Goal: Task Accomplishment & Management: Use online tool/utility

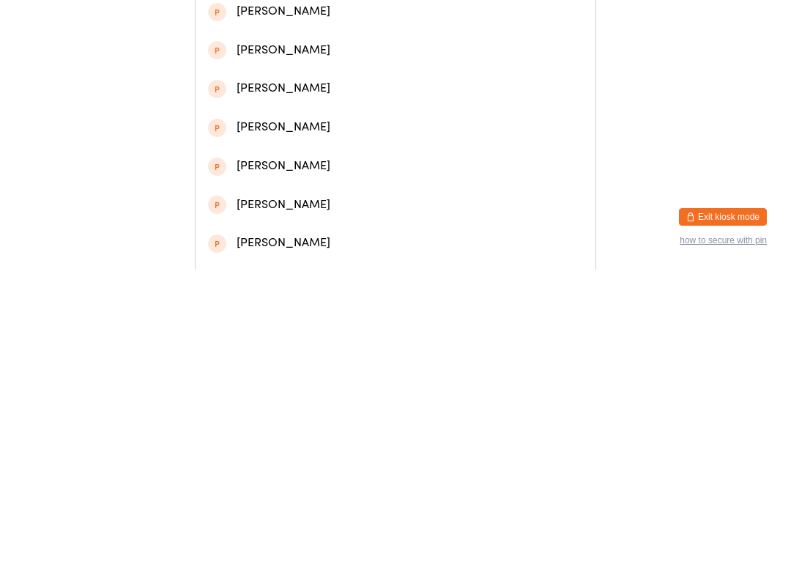
type input "[PERSON_NAME]"
click at [252, 161] on div "[PERSON_NAME]" at bounding box center [395, 152] width 375 height 20
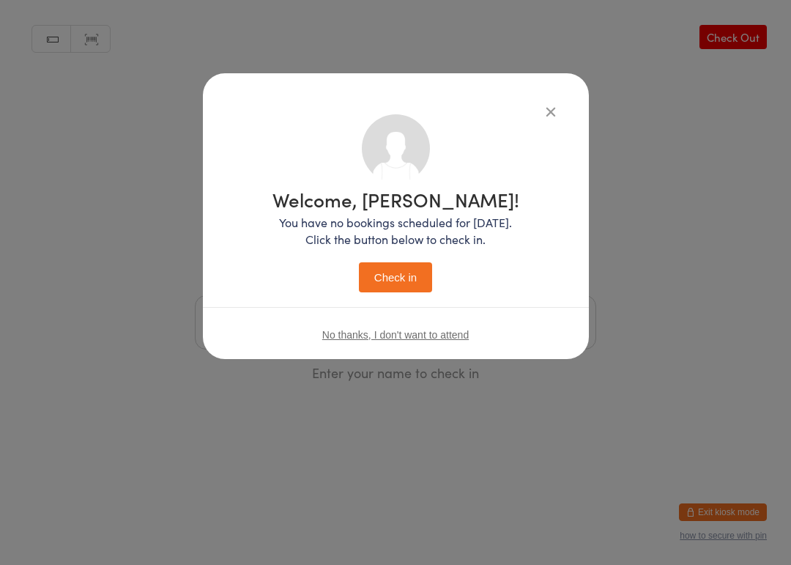
click at [381, 272] on button "Check in" at bounding box center [395, 277] width 73 height 30
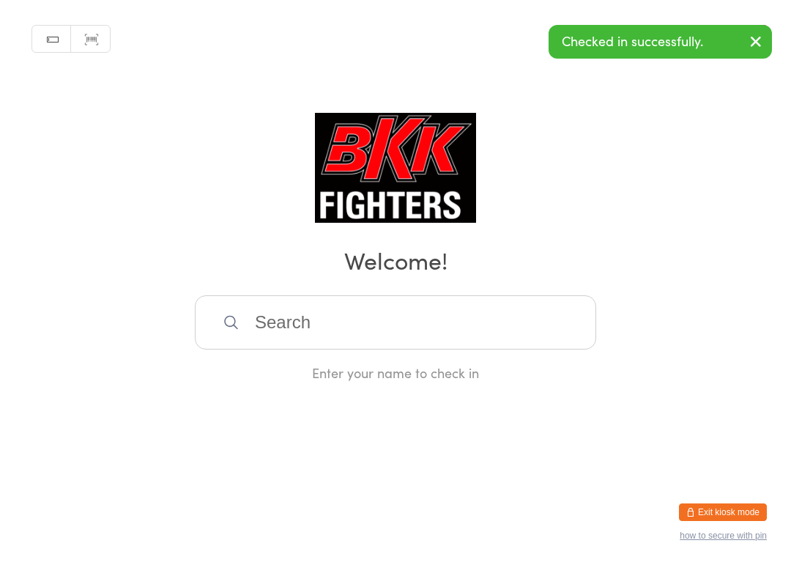
click at [503, 332] on input "search" at bounding box center [395, 322] width 401 height 54
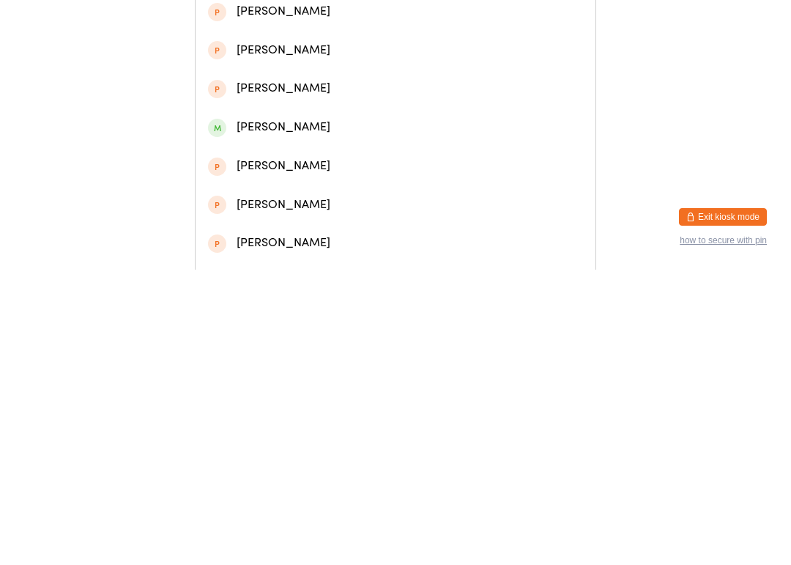
type input "[PERSON_NAME]"
click at [446, 72] on div "[PERSON_NAME]" at bounding box center [395, 74] width 375 height 20
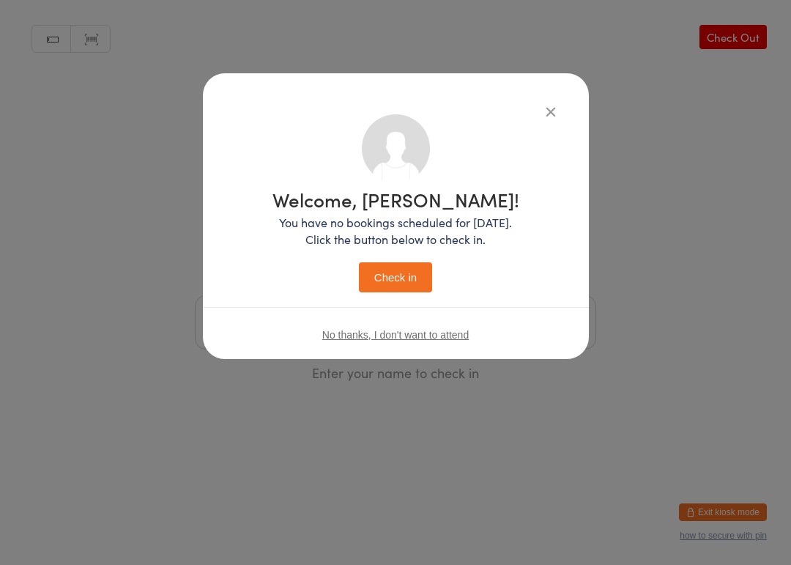
click at [406, 275] on button "Check in" at bounding box center [395, 277] width 73 height 30
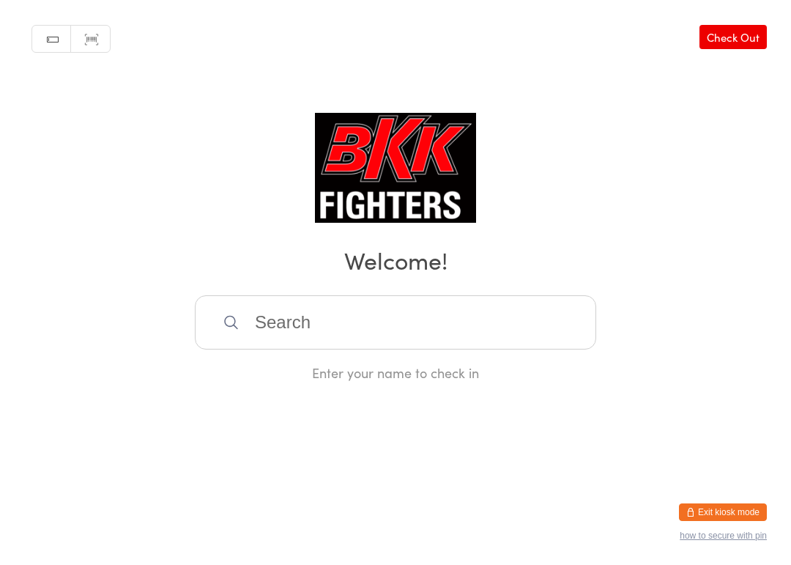
click at [536, 337] on input "search" at bounding box center [395, 322] width 401 height 54
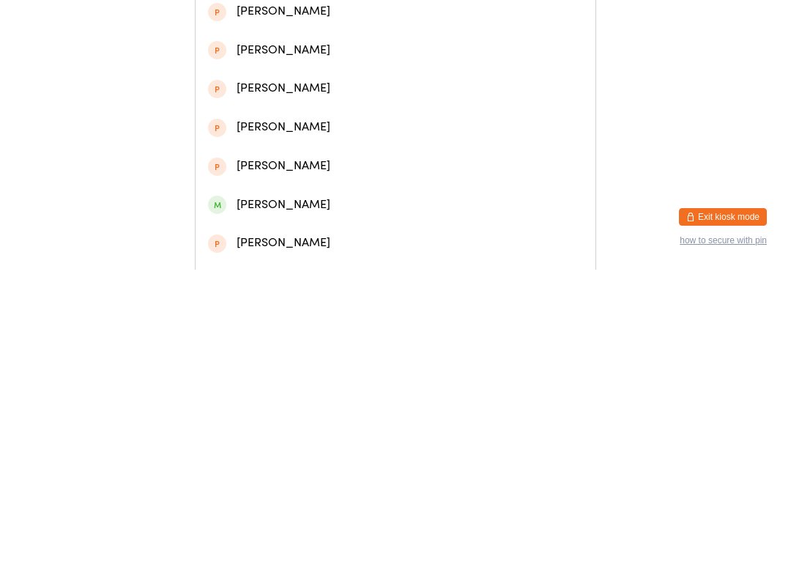
type input "[PERSON_NAME]"
click at [402, 75] on div "[PERSON_NAME]" at bounding box center [395, 74] width 375 height 20
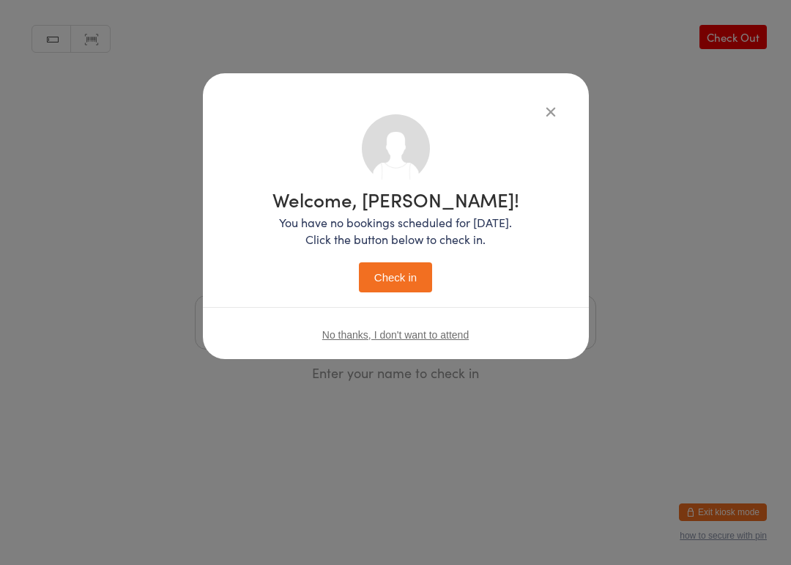
click at [407, 275] on button "Check in" at bounding box center [395, 277] width 73 height 30
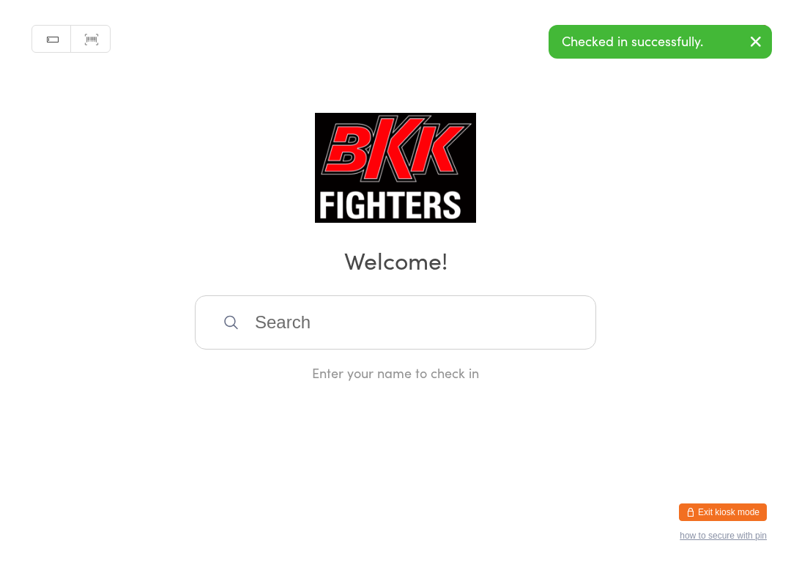
click at [1, 559] on html "You have now entered Kiosk Mode. Members will be able to check themselves in us…" at bounding box center [395, 282] width 791 height 565
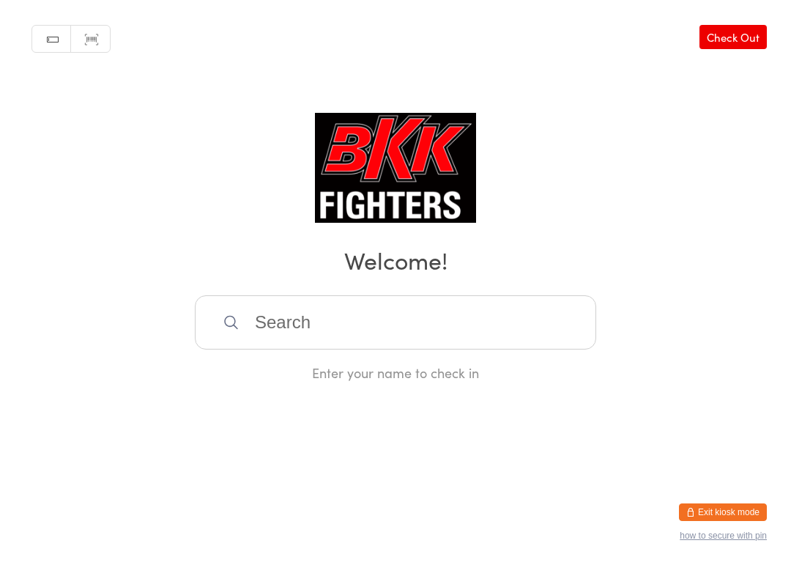
click at [338, 316] on input "search" at bounding box center [395, 322] width 401 height 54
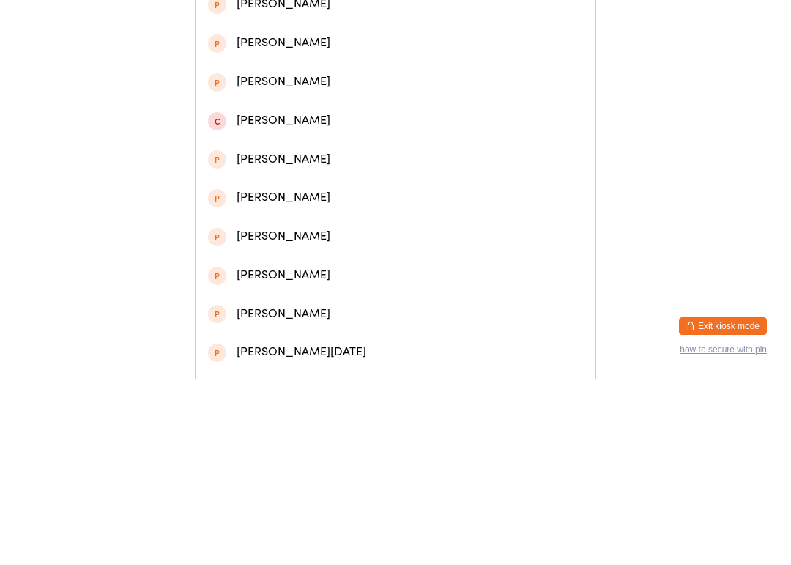
type input "[PERSON_NAME]"
click at [272, 84] on div "[PERSON_NAME]" at bounding box center [395, 74] width 375 height 20
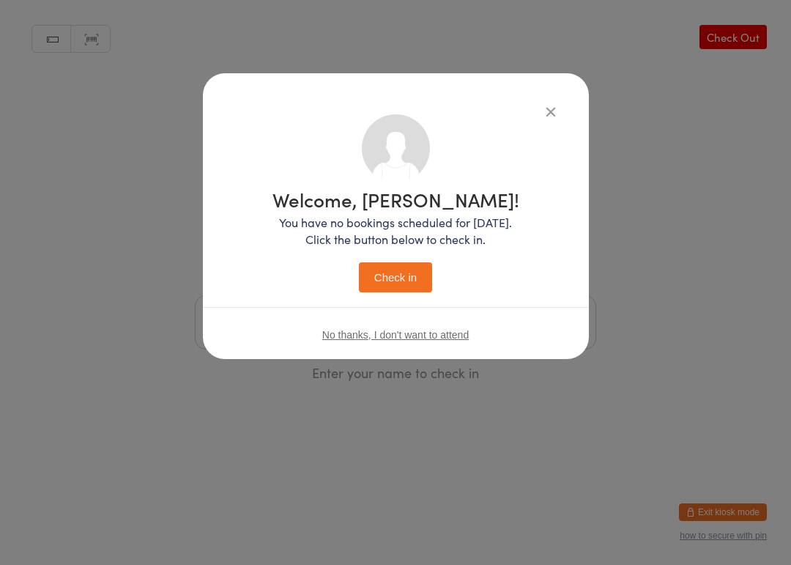
click at [403, 278] on button "Check in" at bounding box center [395, 277] width 73 height 30
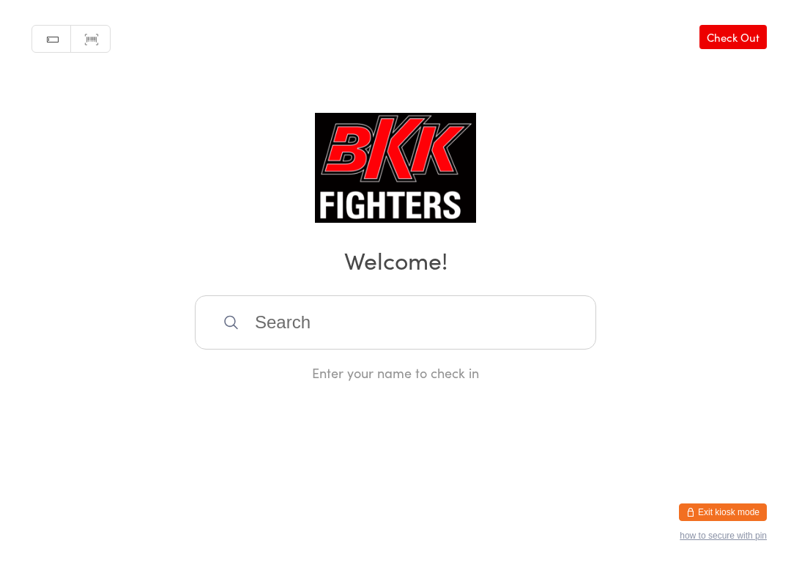
click at [336, 364] on div "Enter your name to check in" at bounding box center [395, 372] width 401 height 18
click at [336, 309] on input "search" at bounding box center [395, 322] width 401 height 54
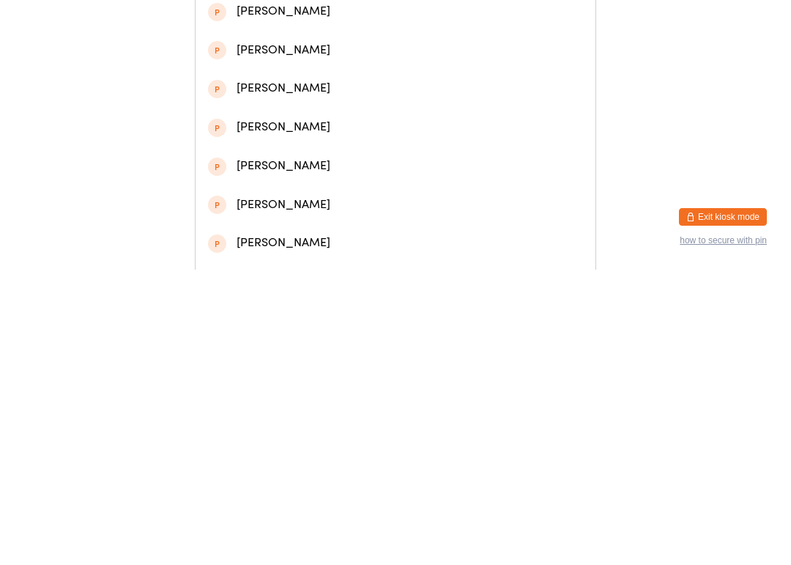
type input "Dawid"
click at [330, 119] on div "[PERSON_NAME]" at bounding box center [395, 113] width 375 height 20
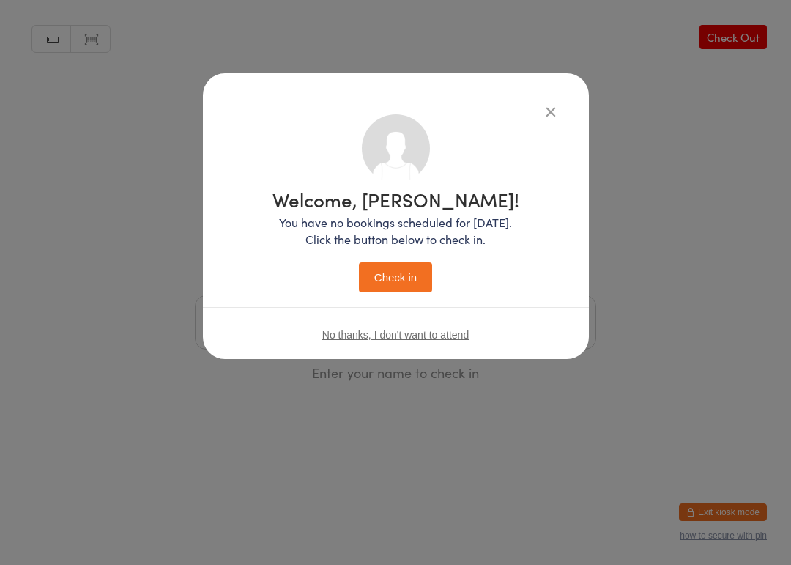
click at [410, 264] on button "Check in" at bounding box center [395, 277] width 73 height 30
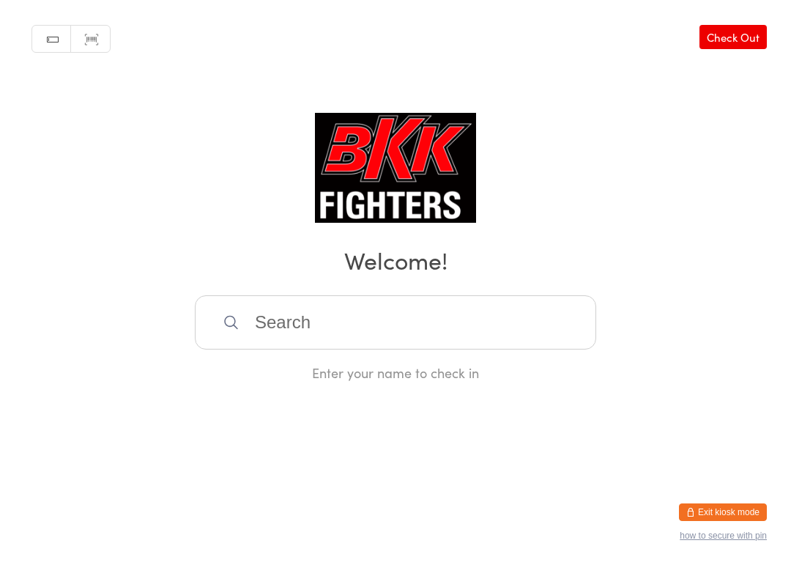
click at [495, 313] on input "search" at bounding box center [395, 322] width 401 height 54
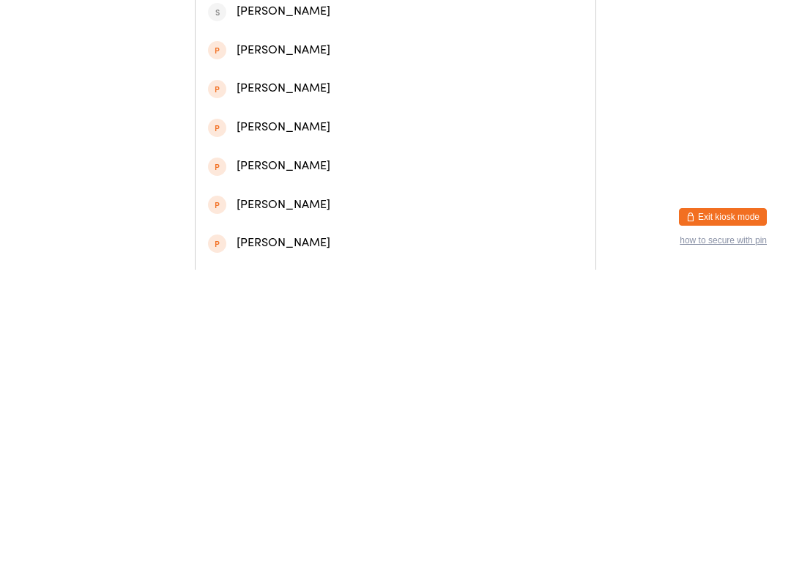
type input "[PERSON_NAME]"
click at [277, 108] on div "[PERSON_NAME]" at bounding box center [395, 113] width 375 height 20
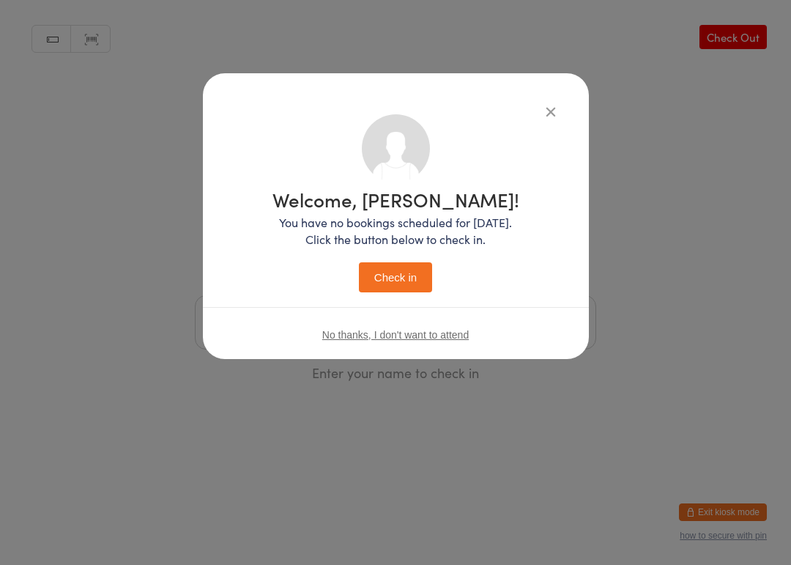
click at [390, 285] on button "Check in" at bounding box center [395, 277] width 73 height 30
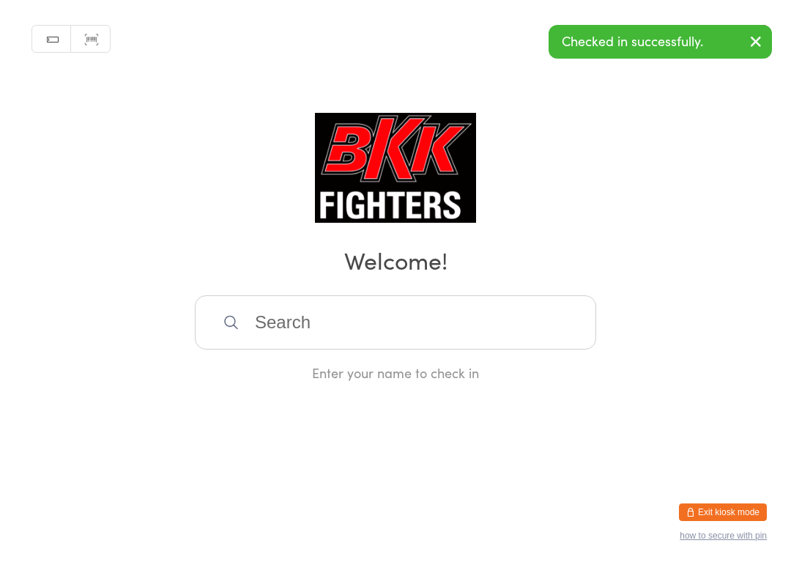
click at [496, 324] on input "search" at bounding box center [395, 322] width 401 height 54
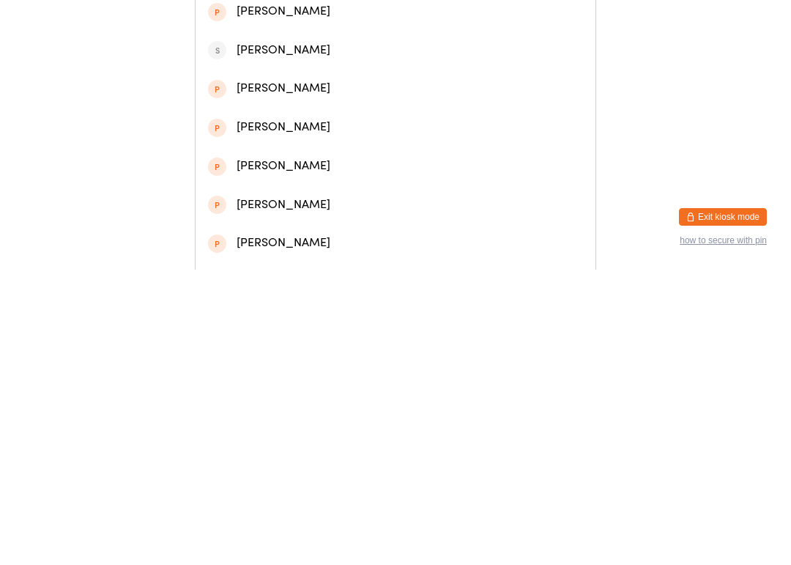
type input "[PERSON_NAME]"
click at [343, 86] on div "[PERSON_NAME]" at bounding box center [396, 74] width 400 height 39
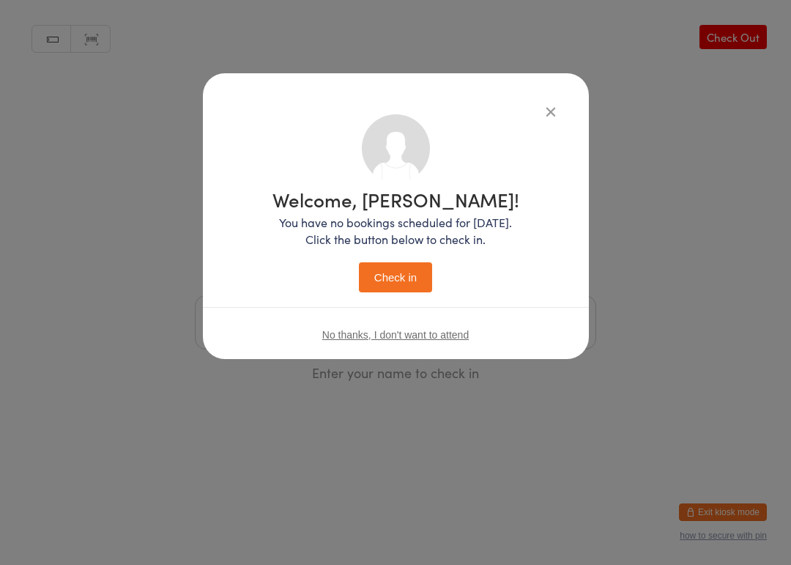
click at [398, 275] on button "Check in" at bounding box center [395, 277] width 73 height 30
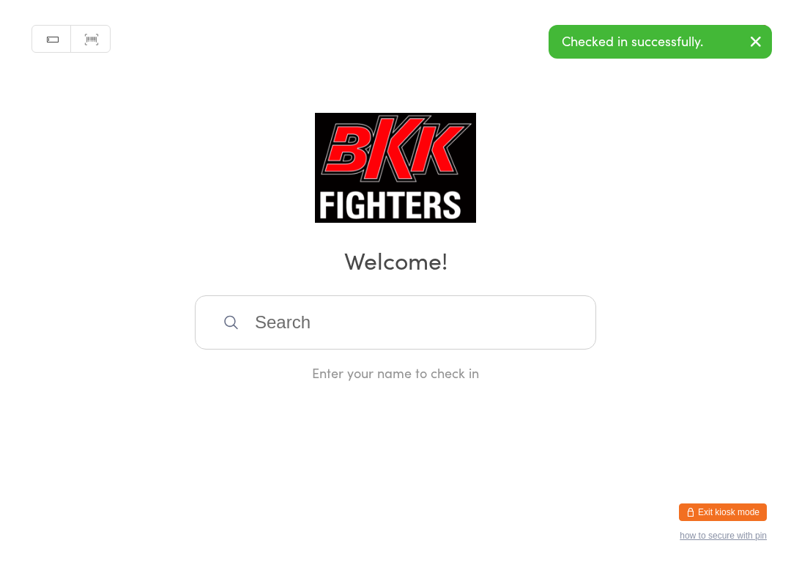
click at [480, 366] on div "Enter your name to check in" at bounding box center [395, 372] width 401 height 18
click at [518, 317] on input "search" at bounding box center [395, 322] width 401 height 54
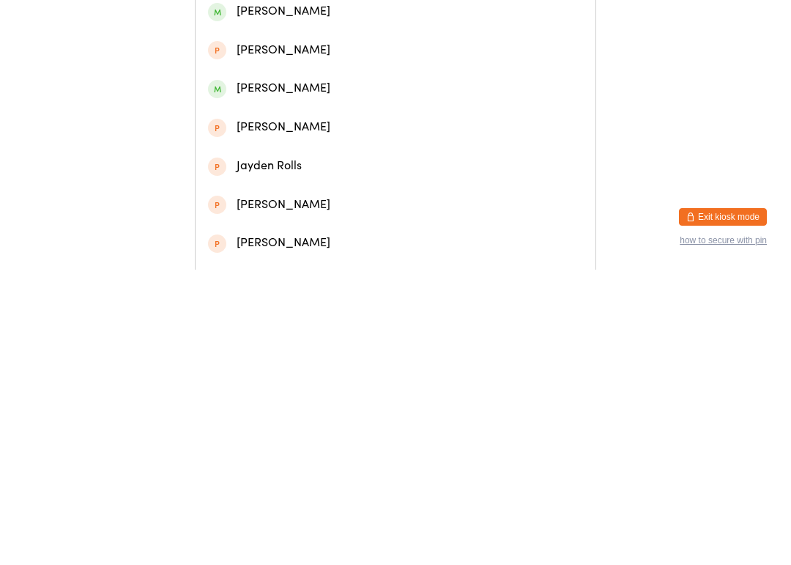
type input "[PERSON_NAME]"
click at [407, 81] on div "[PERSON_NAME]" at bounding box center [395, 74] width 375 height 20
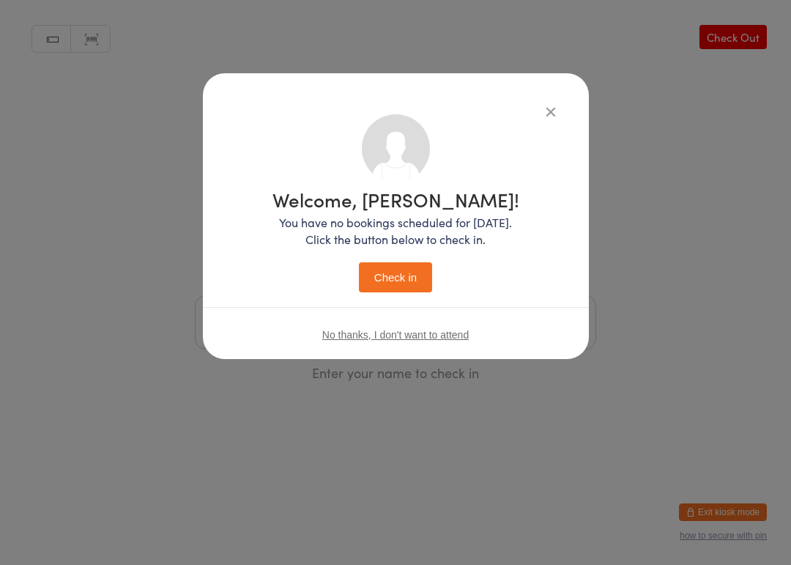
click at [417, 289] on button "Check in" at bounding box center [395, 277] width 73 height 30
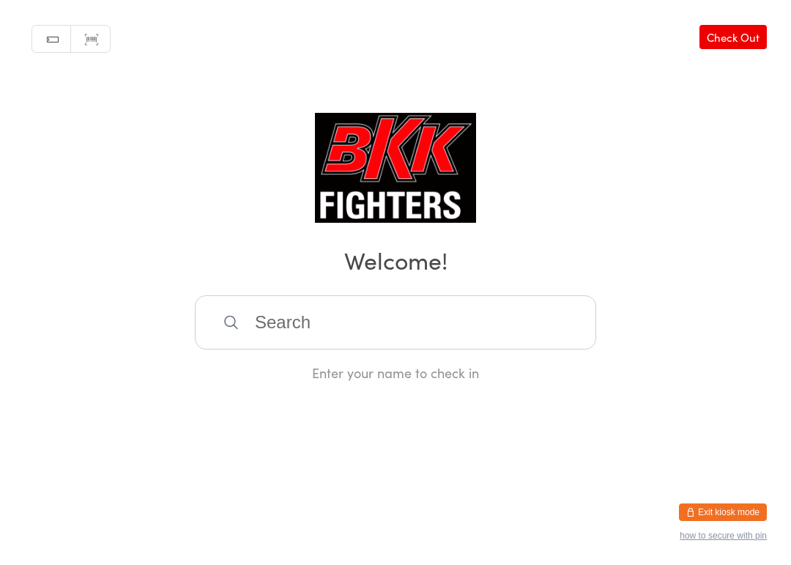
click at [354, 333] on input "search" at bounding box center [395, 322] width 401 height 54
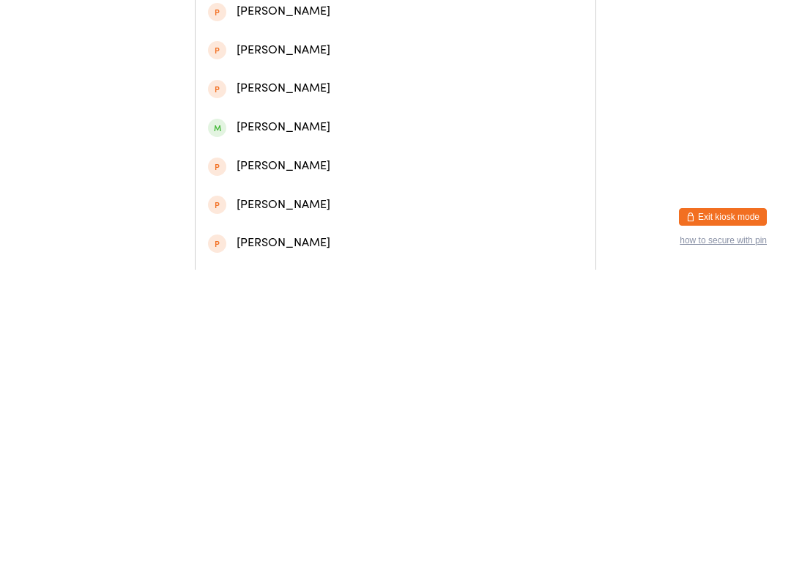
type input "Maxe"
click at [258, 64] on div "[PERSON_NAME]" at bounding box center [395, 74] width 375 height 20
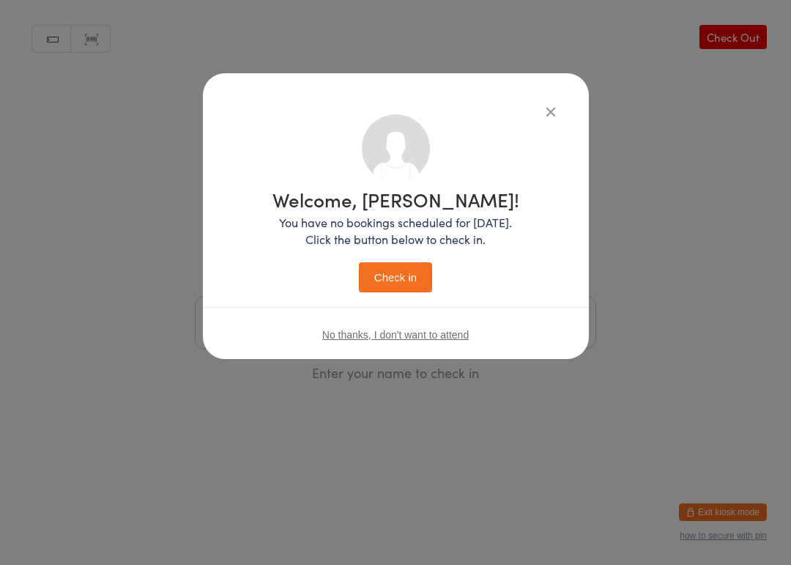
click at [381, 273] on button "Check in" at bounding box center [395, 277] width 73 height 30
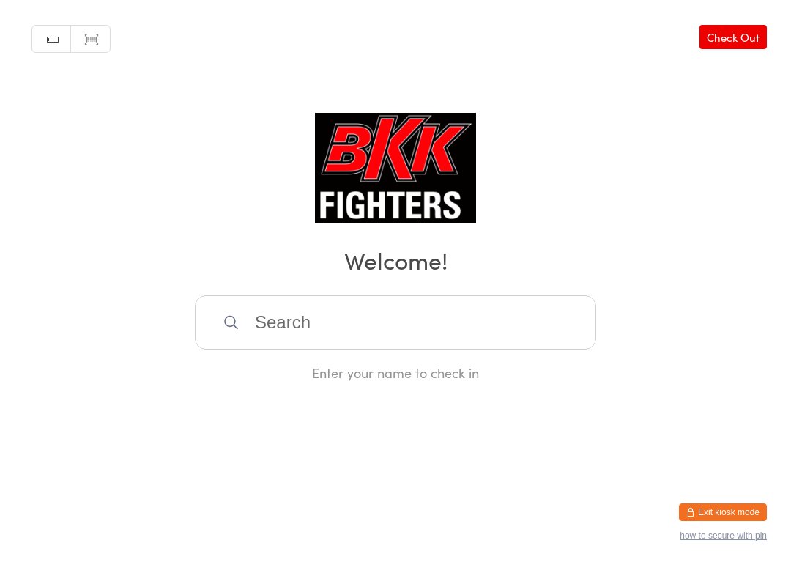
click at [504, 305] on input "search" at bounding box center [395, 322] width 401 height 54
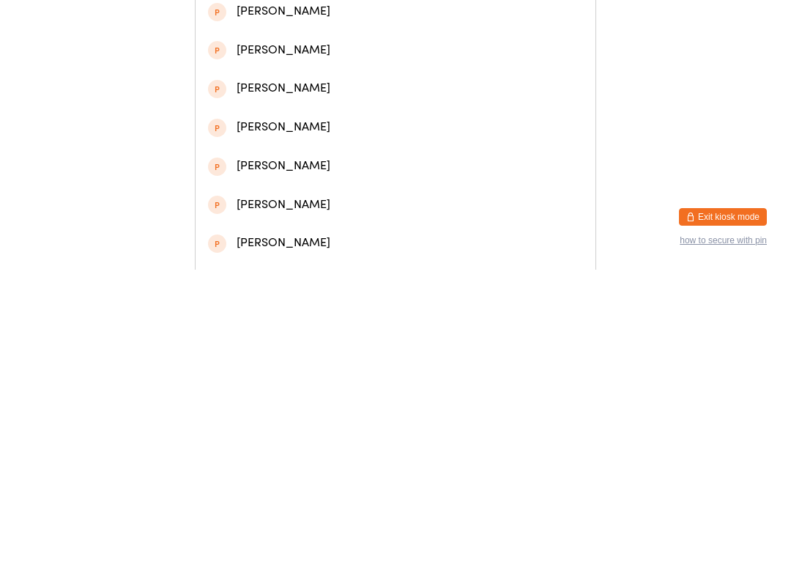
type input "[PERSON_NAME]"
click at [286, 68] on div "[PERSON_NAME]" at bounding box center [395, 74] width 375 height 20
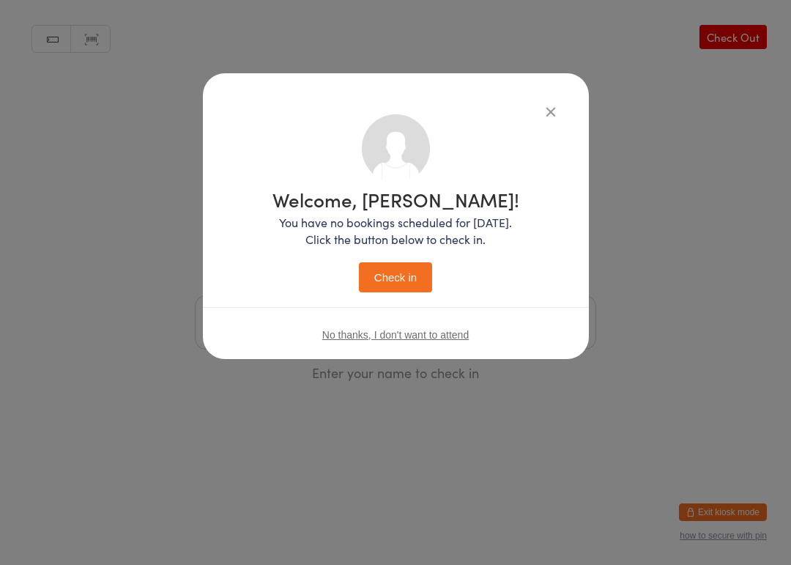
click at [410, 275] on button "Check in" at bounding box center [395, 277] width 73 height 30
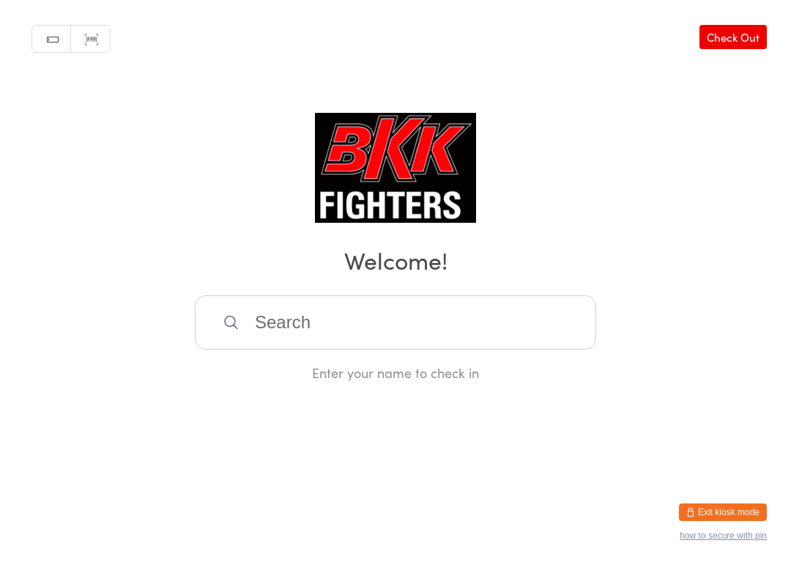
click at [415, 301] on input "search" at bounding box center [395, 322] width 401 height 54
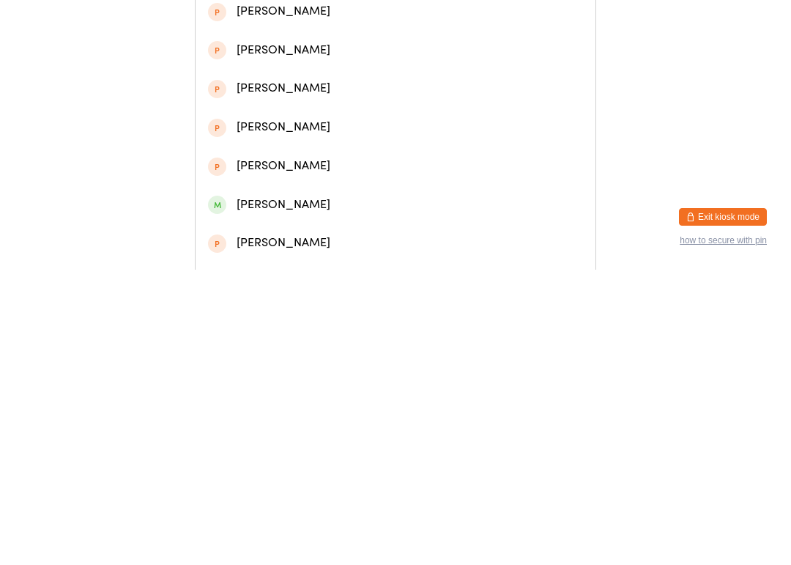
type input "[PERSON_NAME]"
click at [255, 72] on div "[PERSON_NAME]" at bounding box center [395, 74] width 375 height 20
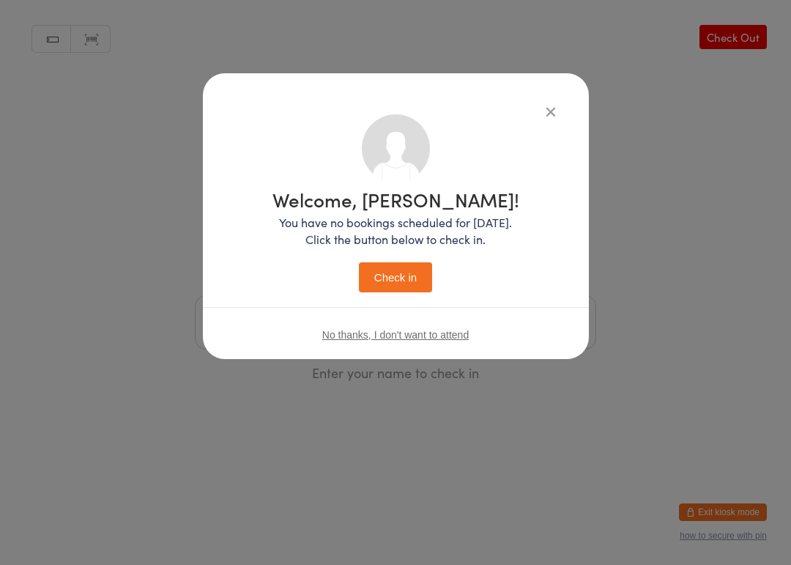
click at [387, 291] on button "Check in" at bounding box center [395, 277] width 73 height 30
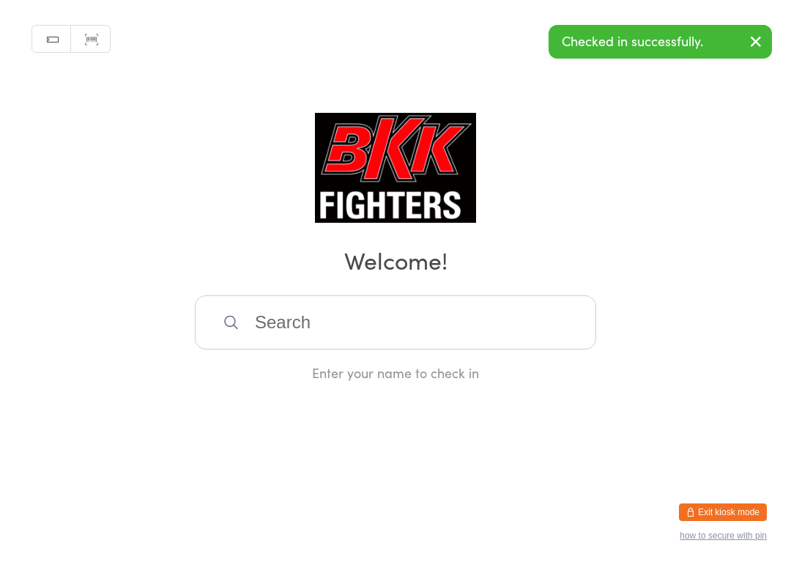
click at [754, 45] on icon "button" at bounding box center [756, 41] width 18 height 18
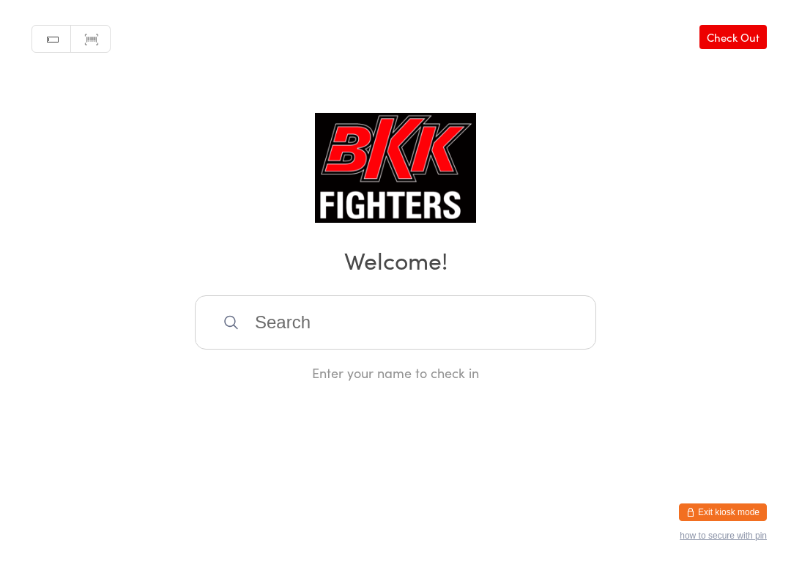
click at [755, 37] on link "Check Out" at bounding box center [732, 37] width 67 height 24
